Goal: Check status: Check status

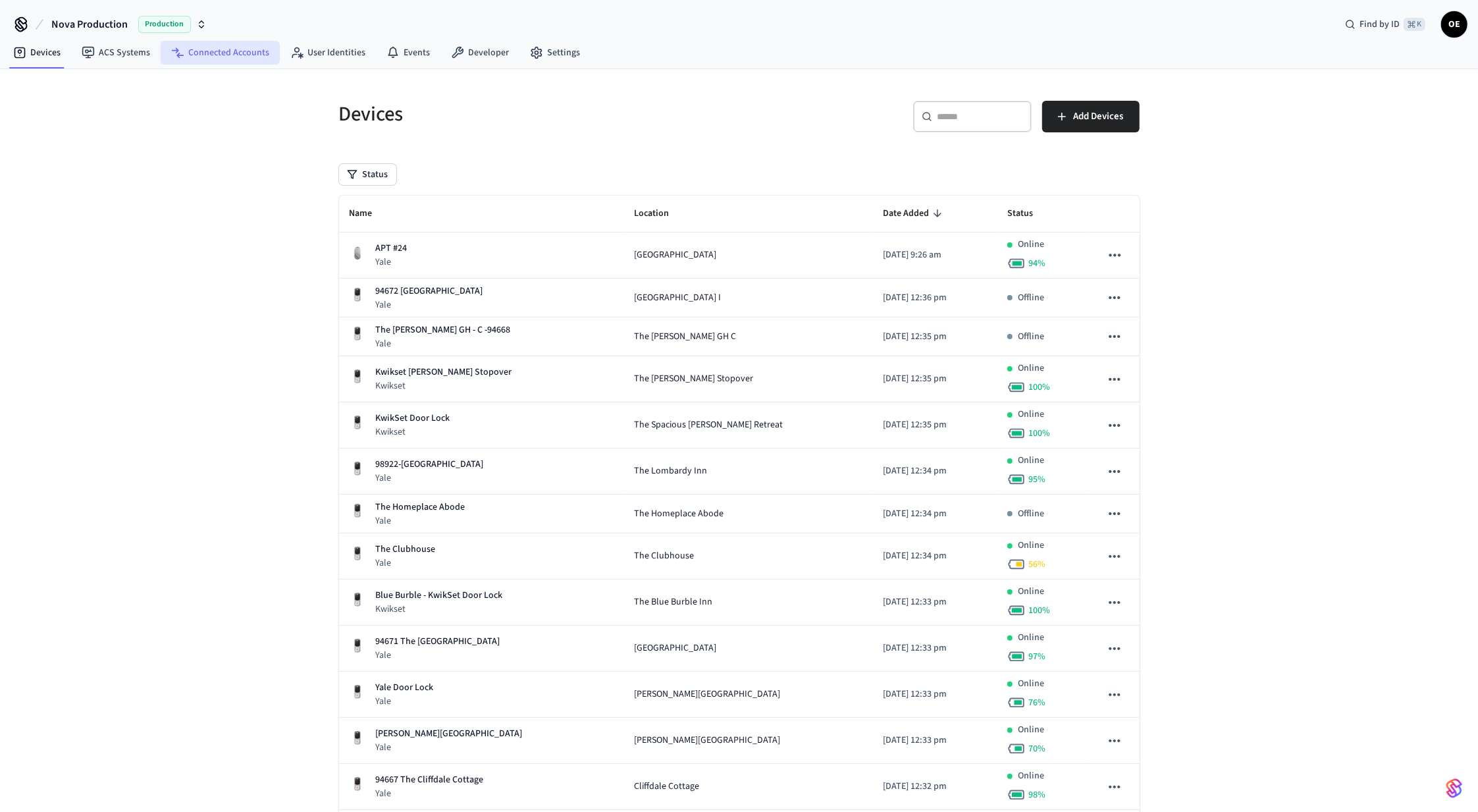
click at [199, 46] on link "Connected Accounts" at bounding box center [220, 52] width 119 height 24
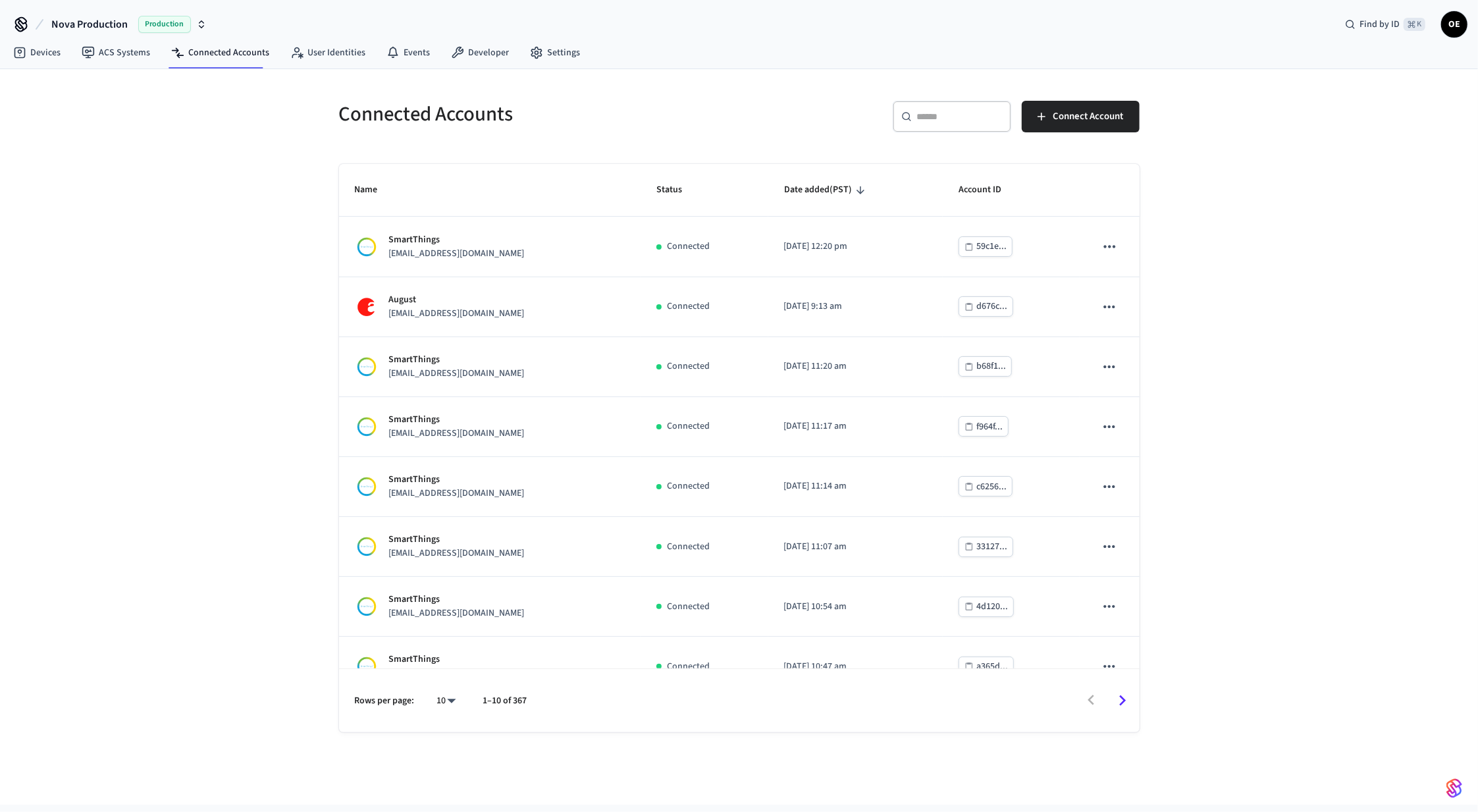
click at [957, 113] on input "text" at bounding box center [960, 116] width 86 height 13
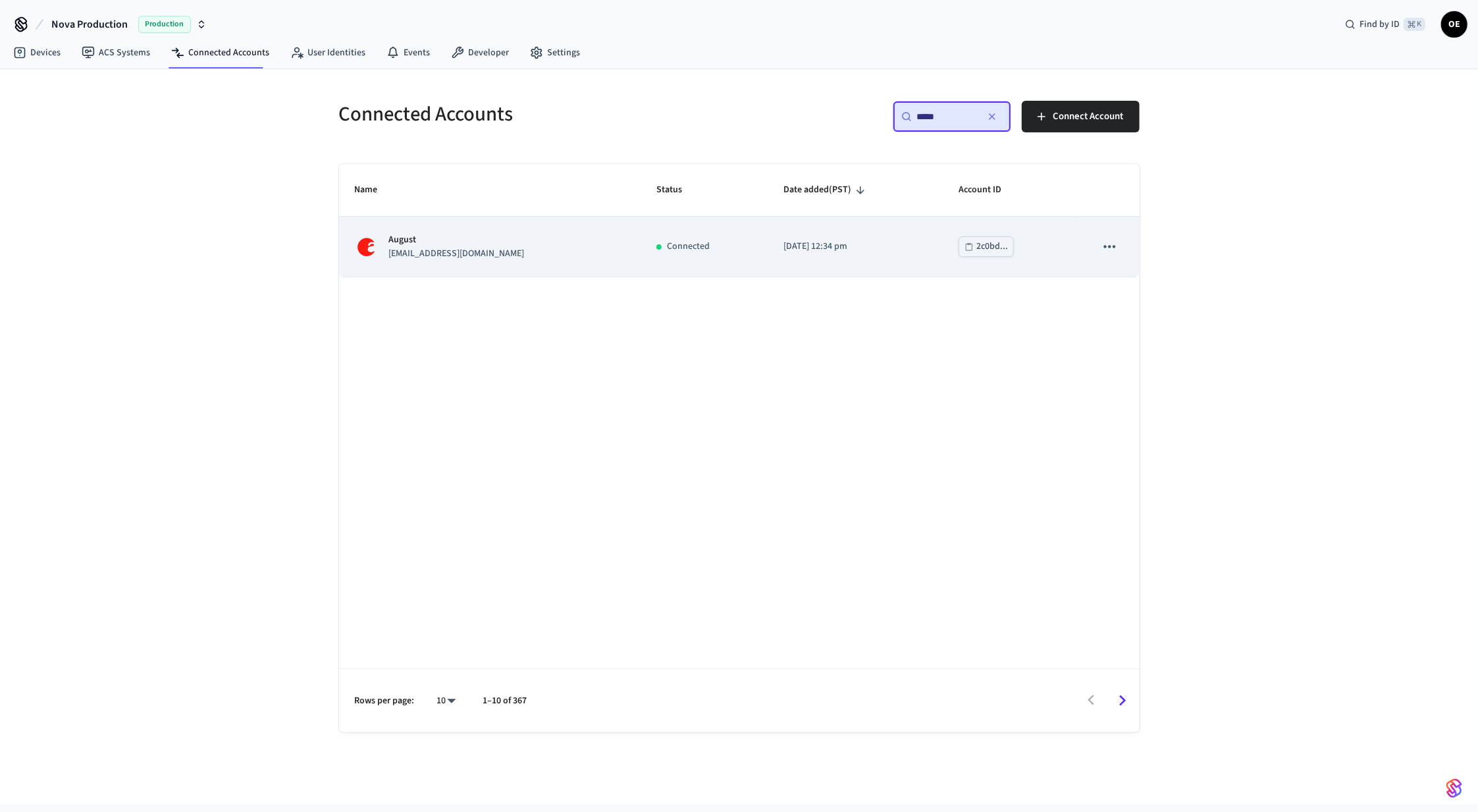
type input "*****"
click at [492, 265] on td "August [EMAIL_ADDRESS][DOMAIN_NAME]" at bounding box center [491, 246] width 303 height 60
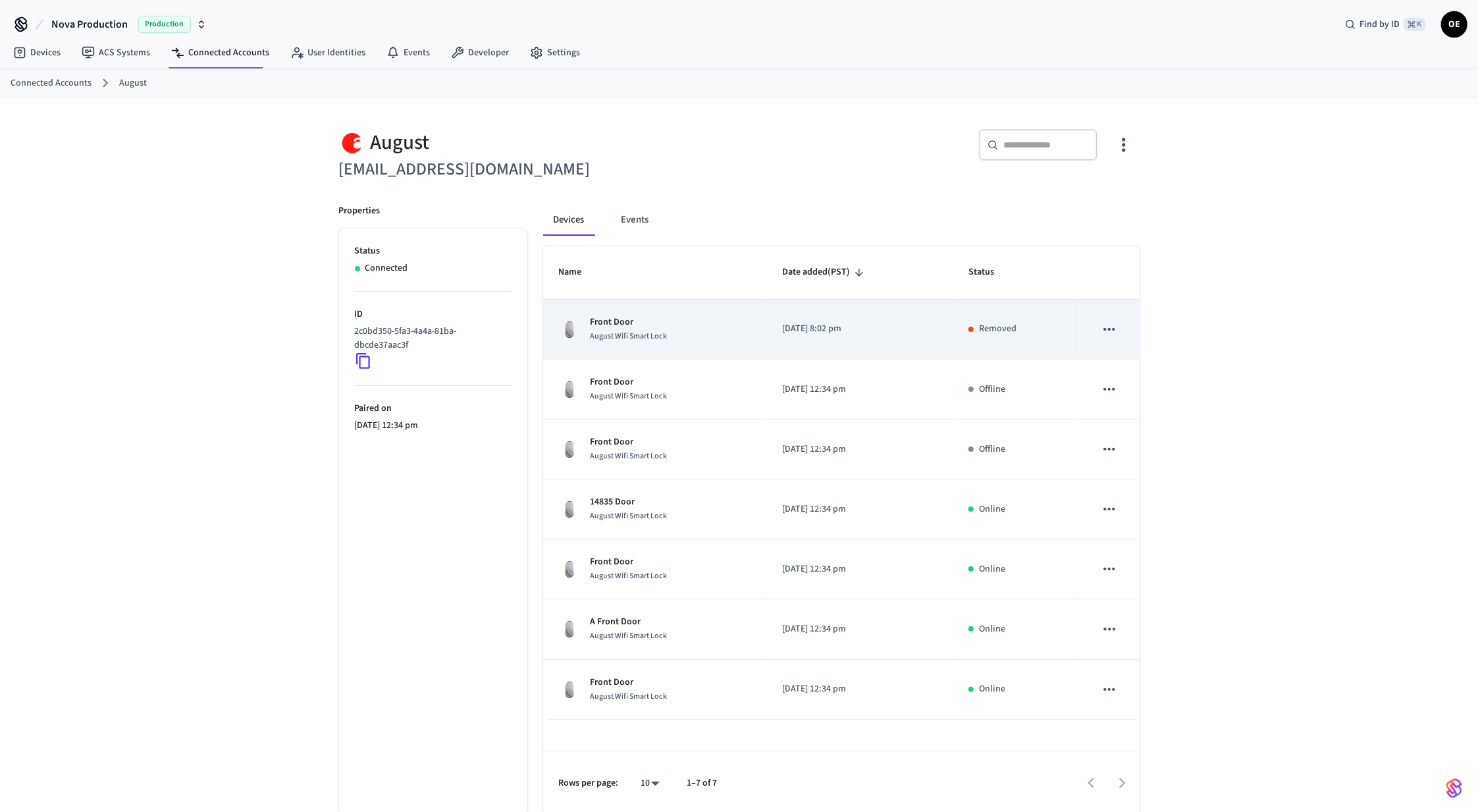
scroll to position [22, 0]
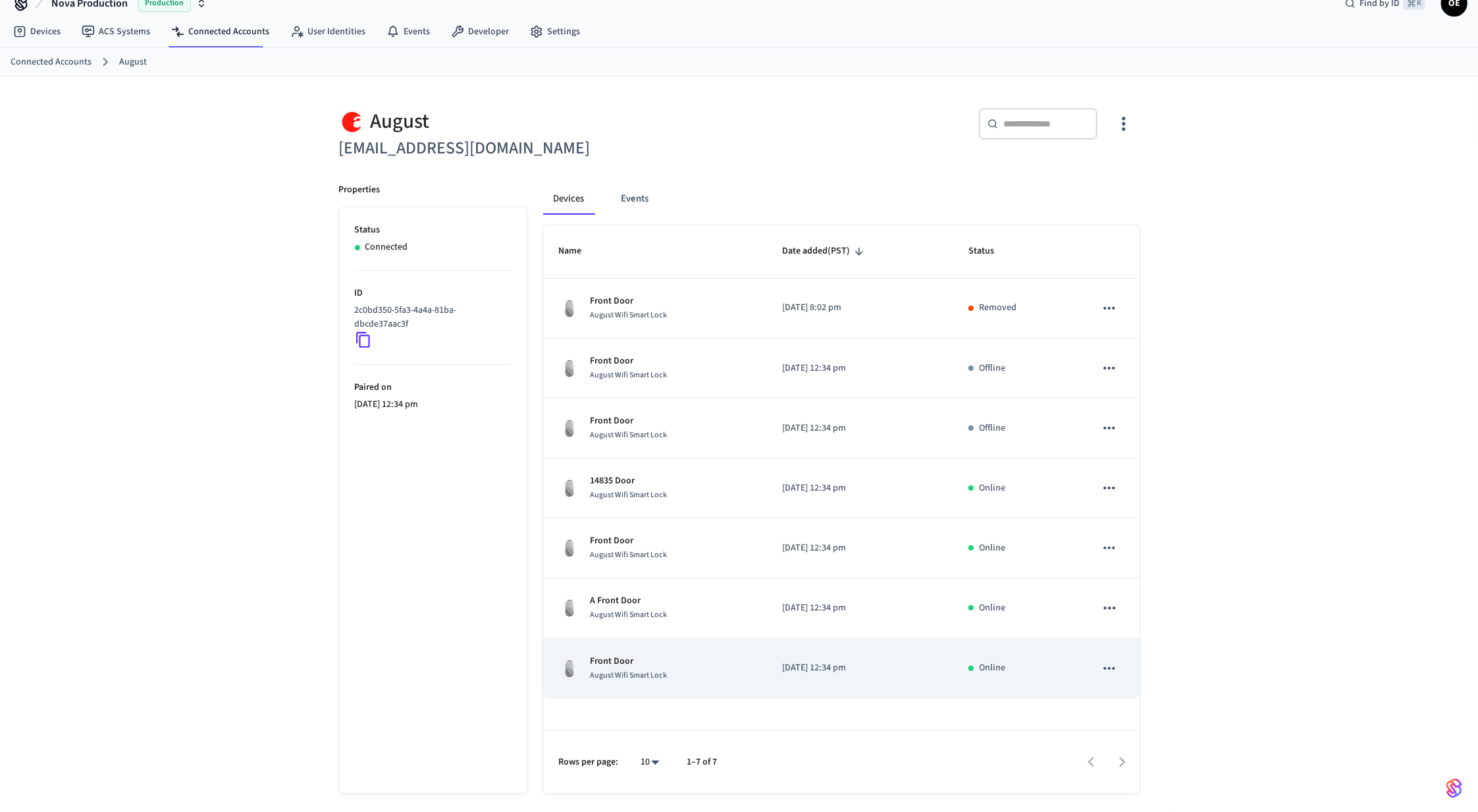
click at [730, 670] on div "Front Door August Wifi Smart Lock" at bounding box center [654, 667] width 192 height 27
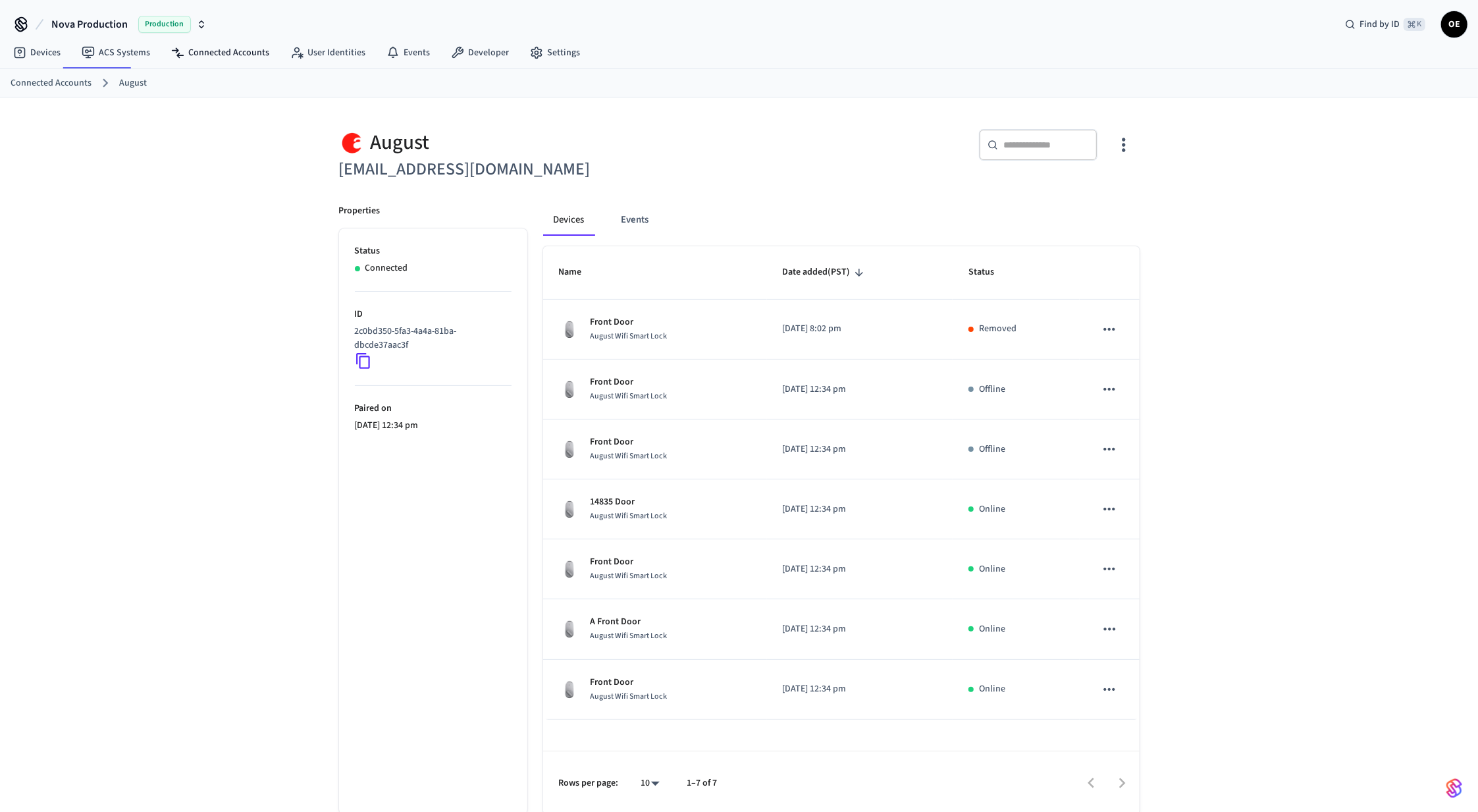
scroll to position [22, 0]
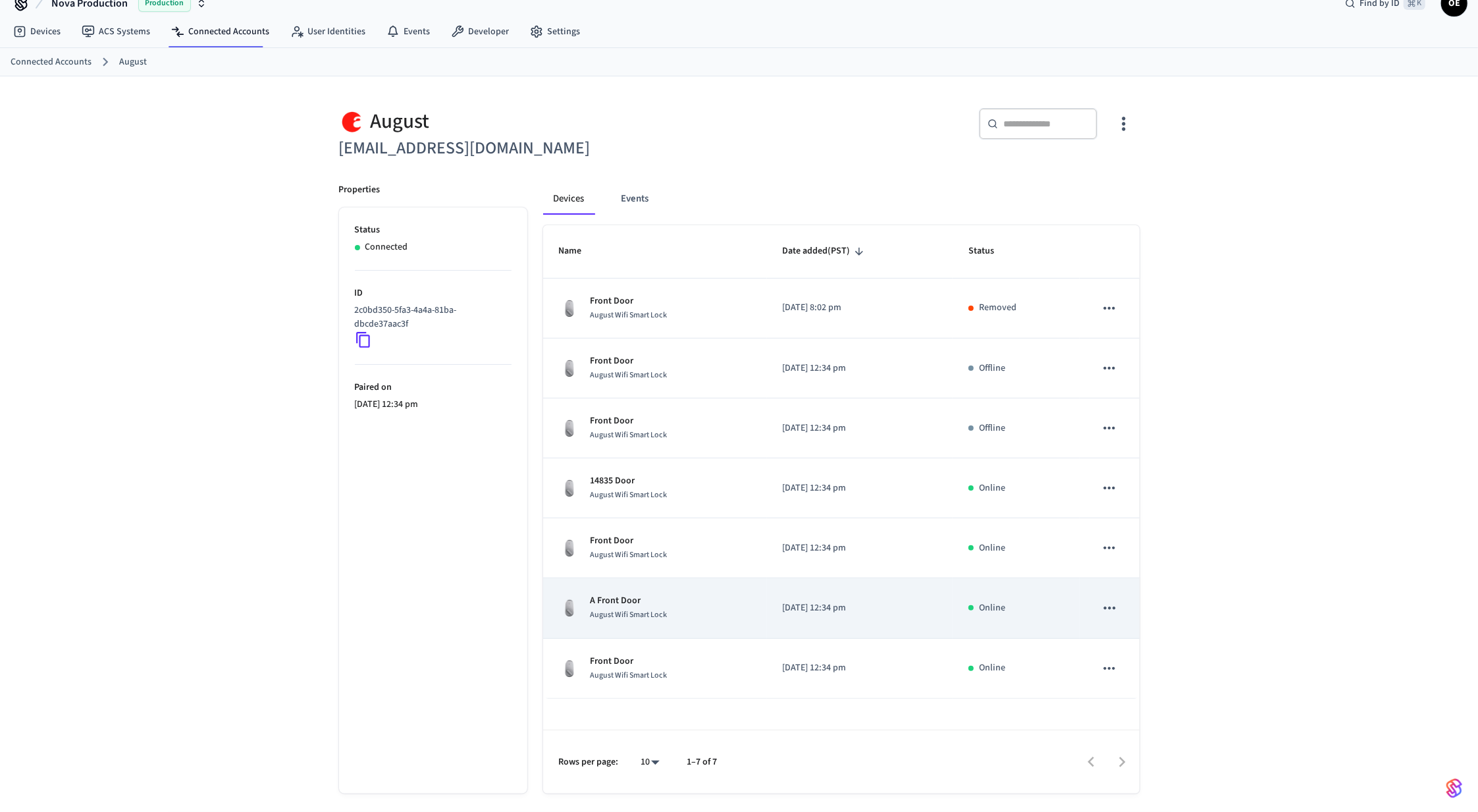
click at [673, 614] on div "A Front Door August Wifi Smart Lock" at bounding box center [654, 607] width 192 height 27
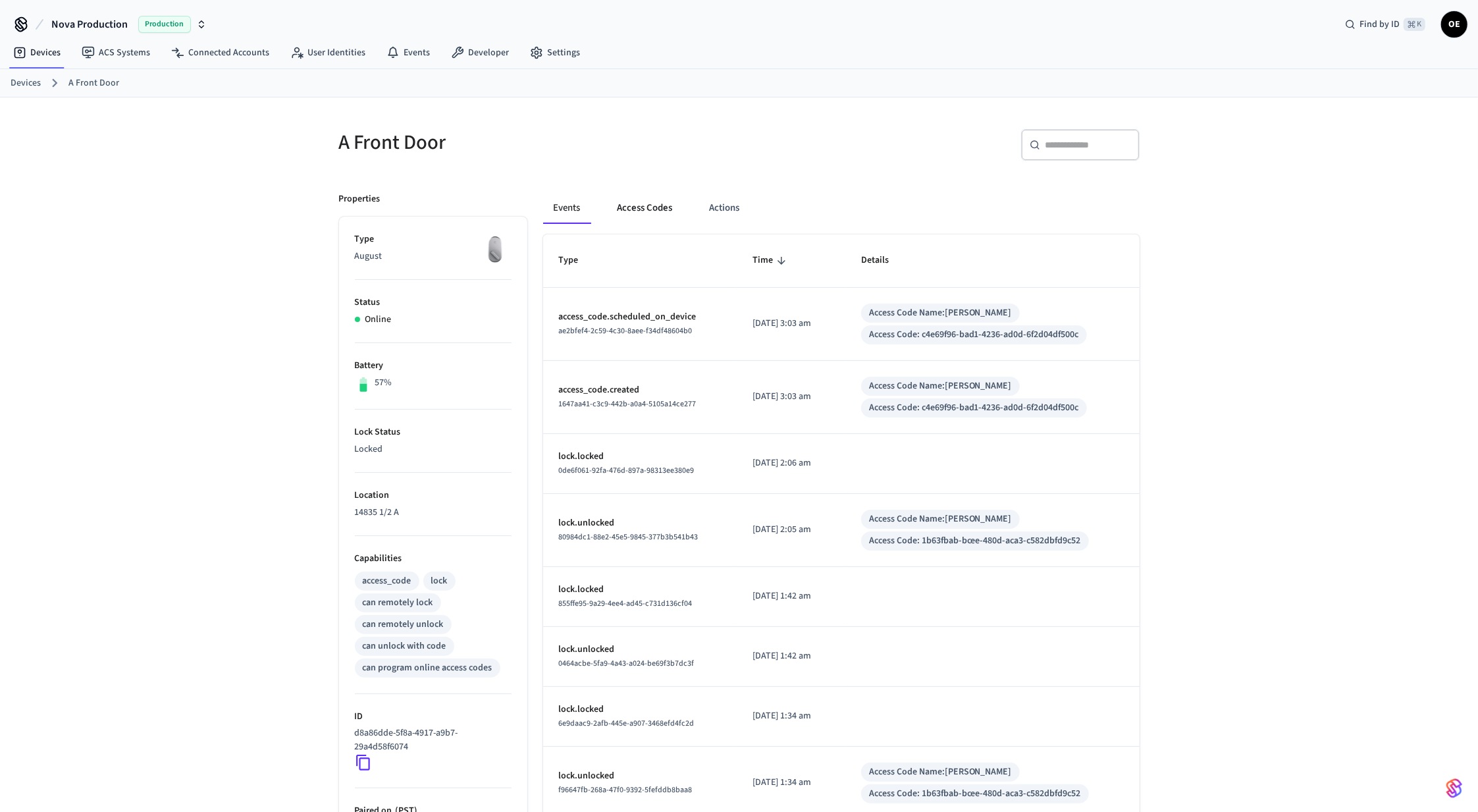
click at [672, 214] on button "Access Codes" at bounding box center [645, 207] width 77 height 31
